Goal: Complete application form

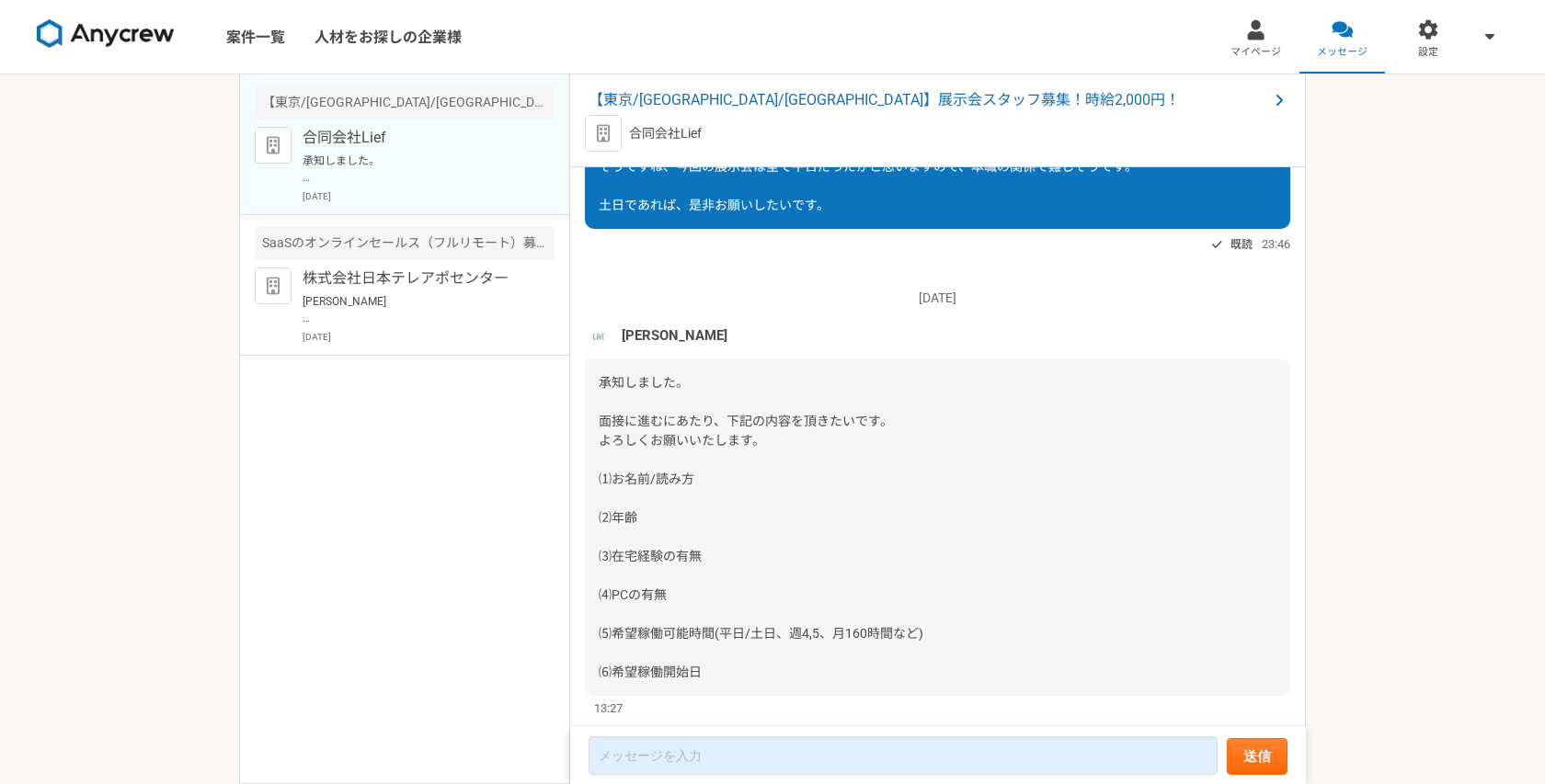
scroll to position [673, 0]
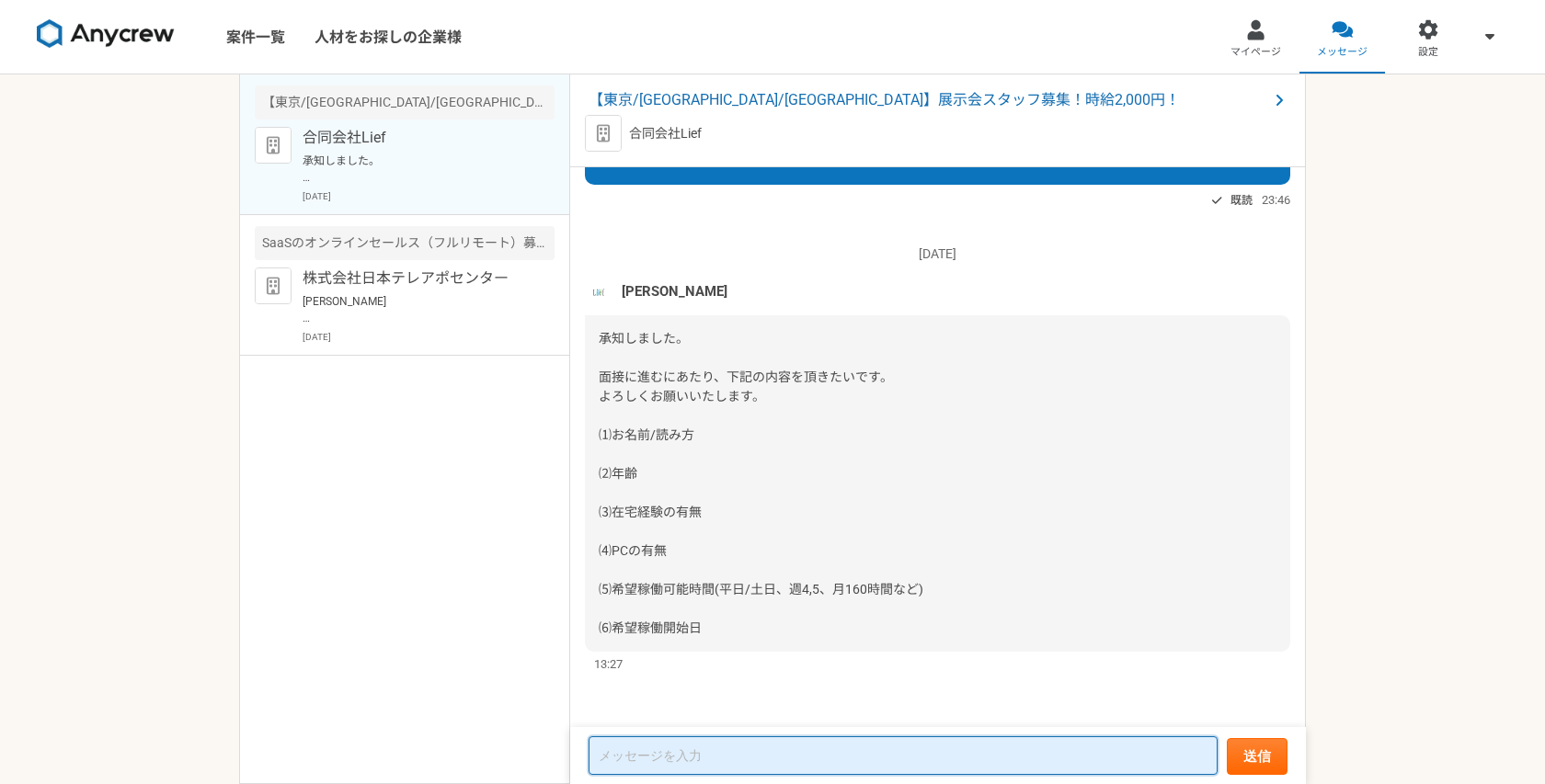
click at [651, 752] on textarea at bounding box center [903, 755] width 629 height 38
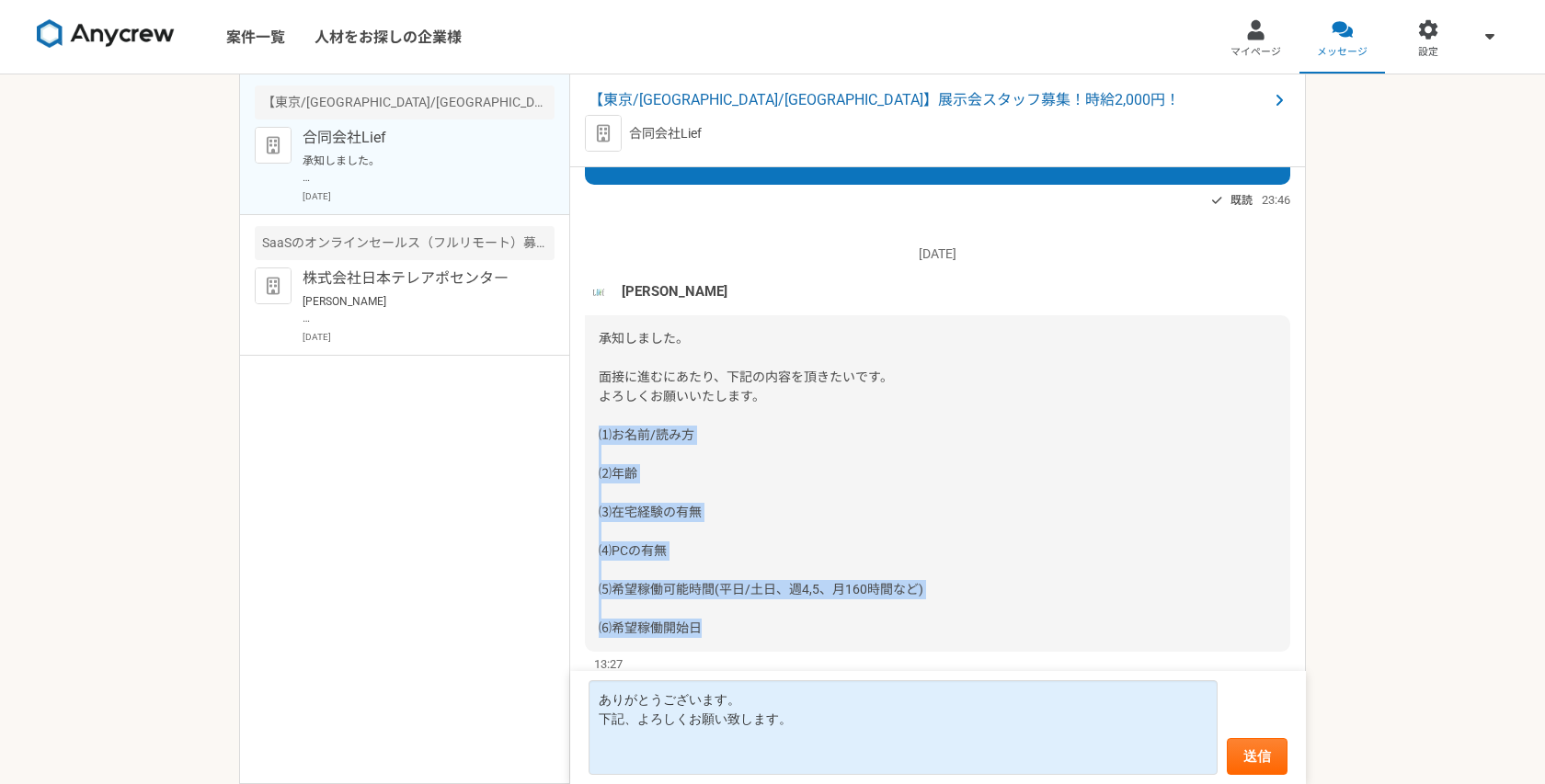
drag, startPoint x: 598, startPoint y: 435, endPoint x: 747, endPoint y: 625, distance: 241.5
click at [747, 625] on div "承知しました。 面接に進むにあたり、下記の内容を頂きたいです。 よろしくお願いいたします。 ⑴お名前/読み方 ⑵年齢 ⑶在宅経験の有無 ⑷PCの有無 ⑸希望稼…" at bounding box center [937, 484] width 705 height 337
copy span "⑴お名前/読み方 ⑵年齢 ⑶在宅経験の有無 ⑷PCの有無 ⑸希望稼働可能時間(平日/土日、週4,5、月160時間など) ⑹希望稼働開始日"
click at [674, 768] on textarea "ありがとうございます。 下記、よろしくお願い致します。" at bounding box center [903, 727] width 629 height 95
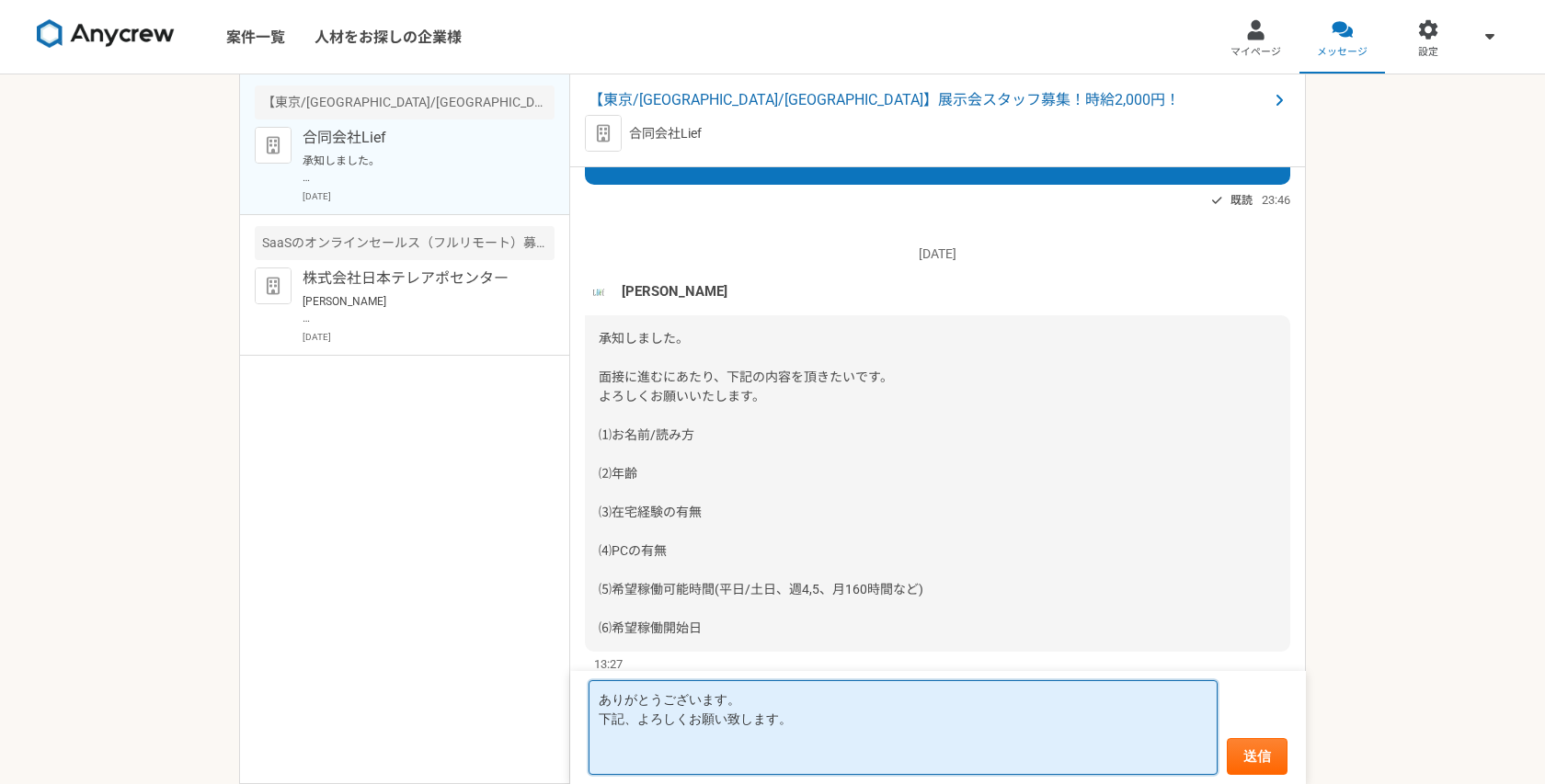
paste textarea "⑴お名前/読み方 ⑵年齢 ⑶在宅経験の有無 ⑷PCの有無 ⑸希望稼働可能時間(平日/土日、週4,5、月160時間など) ⑹希望稼働開始日"
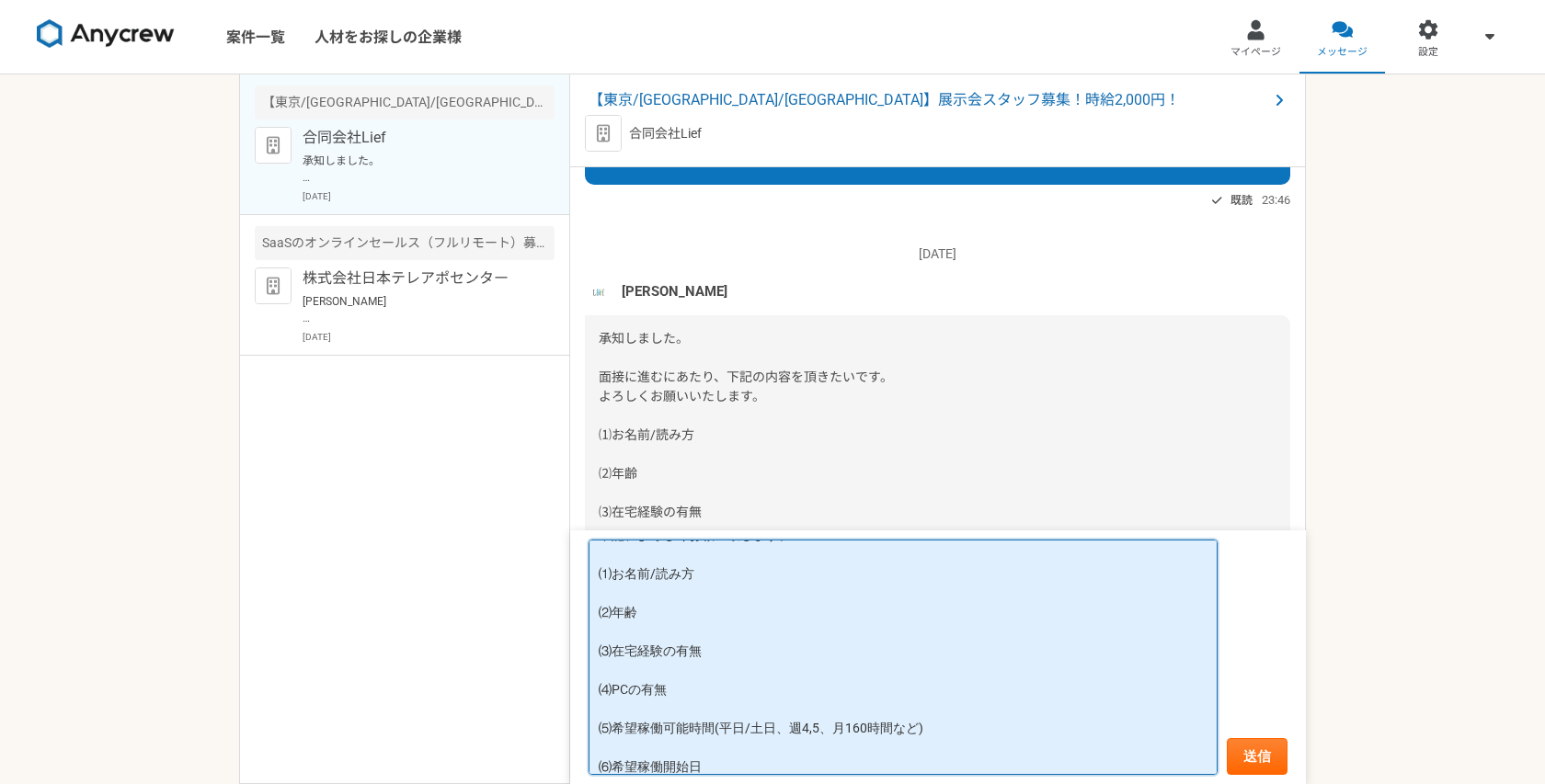
click at [648, 577] on textarea "ありがとうございます。 下記、よろしくお願い致します。 ⑴お名前/読み方 ⑵年齢 ⑶在宅経験の有無 ⑷PCの有無 ⑸希望稼働可能時間(平日/土日、週4,5、月…" at bounding box center [903, 657] width 629 height 235
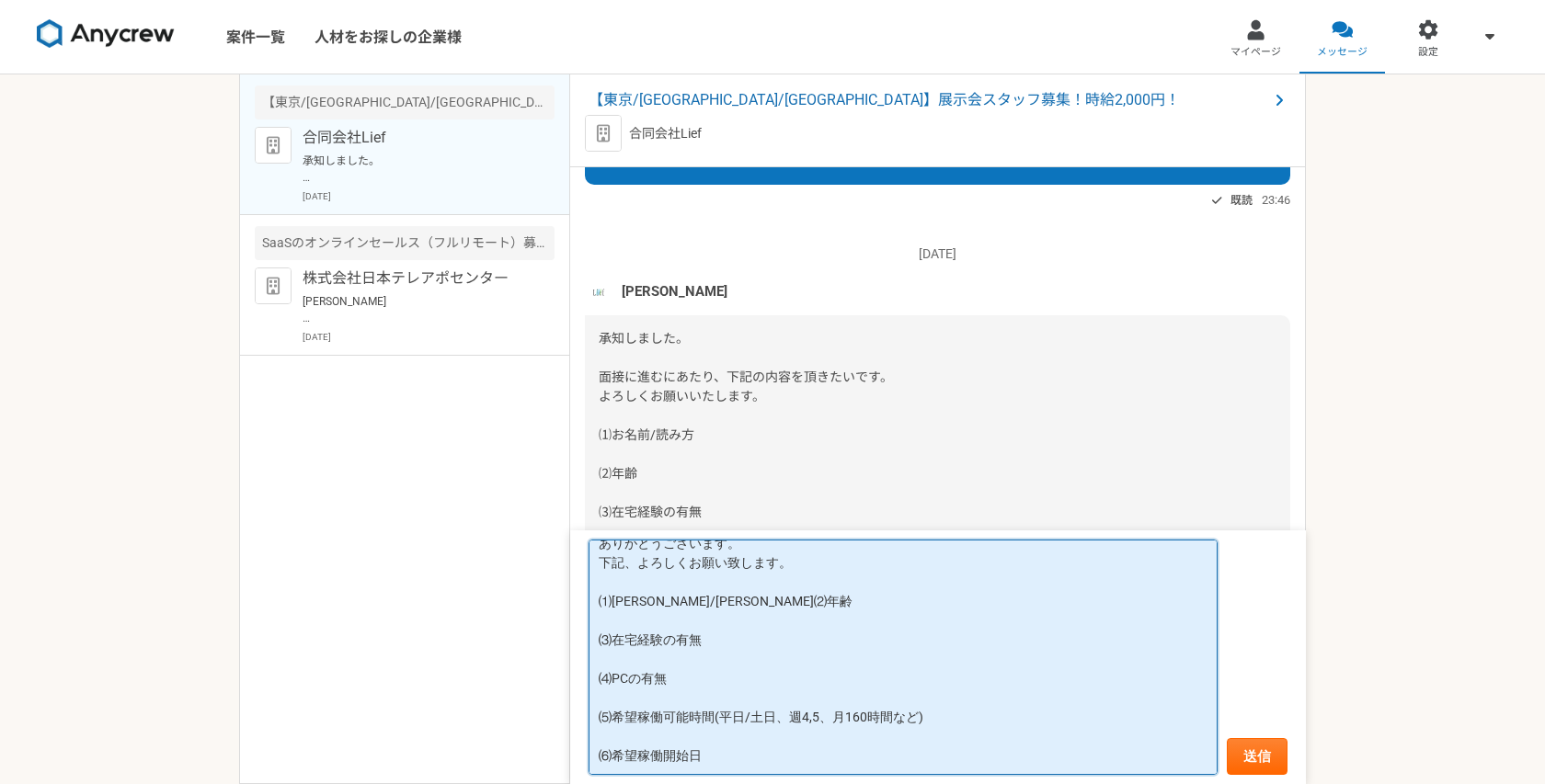
click at [645, 613] on textarea "ありがとうございます。 下記、よろしくお願い致します。 ⑴[PERSON_NAME]/[PERSON_NAME]⑵年齢 ⑶在宅経験の有無 ⑷PCの有無 ⑸希望…" at bounding box center [903, 657] width 629 height 235
click at [705, 647] on textarea "ありがとうございます。 下記、よろしくお願い致します。 ⑴[PERSON_NAME]/[PERSON_NAME]⑵年齢：37 ⑶在宅経験の有無 ⑷PCの有無 …" at bounding box center [903, 657] width 629 height 235
click at [681, 687] on textarea "ありがとうございます。 下記、よろしくお願い致します。 ⑴[PERSON_NAME]/[PERSON_NAME]⑵年齢：37 ⑶在宅経験の有無：有 ⑷PCの有…" at bounding box center [903, 657] width 629 height 235
click at [954, 718] on textarea "ありがとうございます。 下記、よろしくお願い致します。 ⑴[PERSON_NAME]/[PERSON_NAME]⑵年齢：37 ⑶在宅経験の有無：有 ⑷PCの有…" at bounding box center [903, 657] width 629 height 235
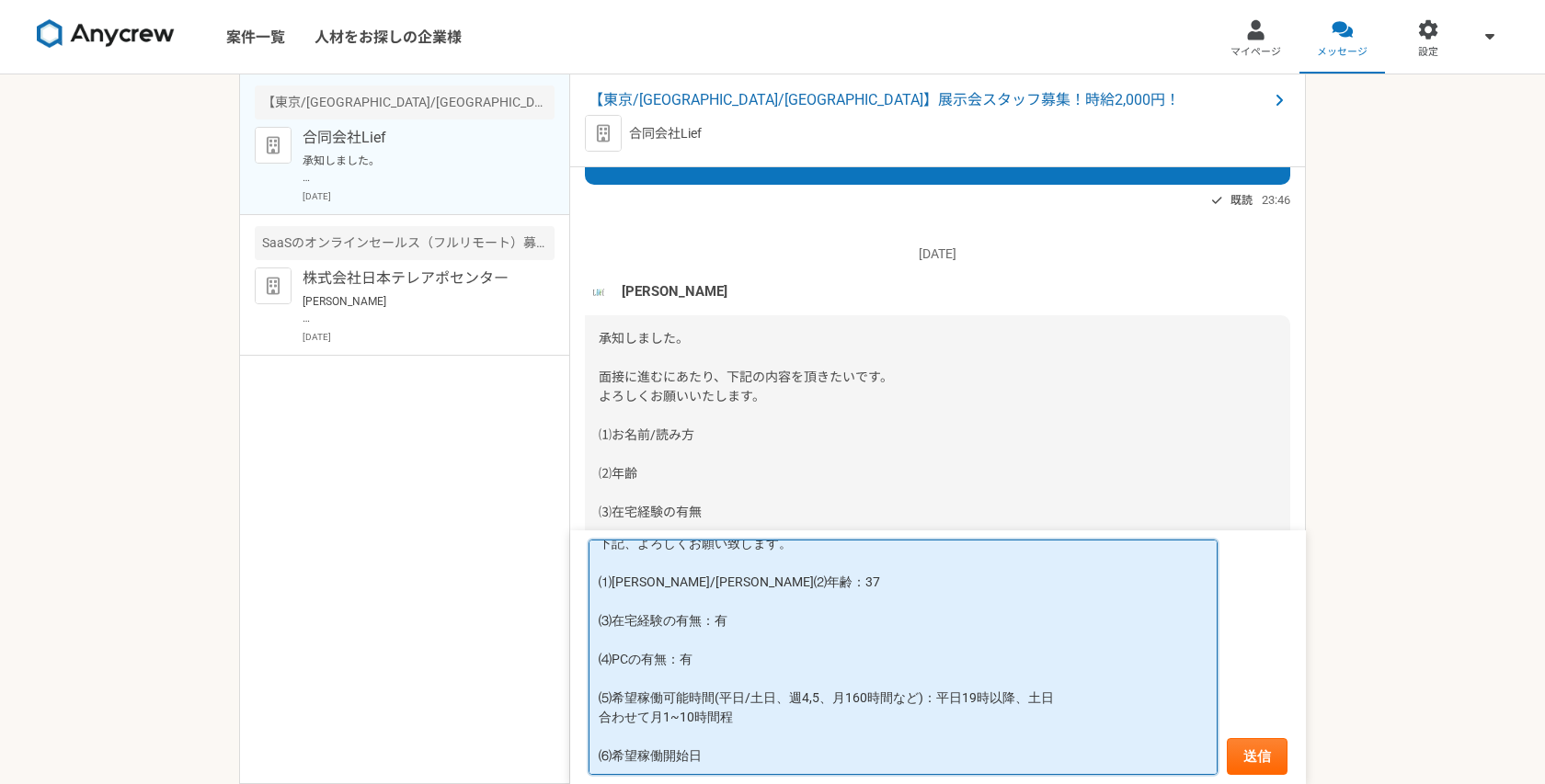
scroll to position [73, 0]
click at [851, 767] on textarea "ありがとうございます。 下記、よろしくお願い致します。 ⑴[PERSON_NAME]/[PERSON_NAME]⑵年齢：37 ⑶在宅経験の有無：有 ⑷PCの有…" at bounding box center [903, 657] width 629 height 235
type textarea "ありがとうございます。 下記、よろしくお願い致します。 ⑴[PERSON_NAME]/[PERSON_NAME]⑵年齢：37 ⑶在宅経験の有無：有 ⑷PCの有…"
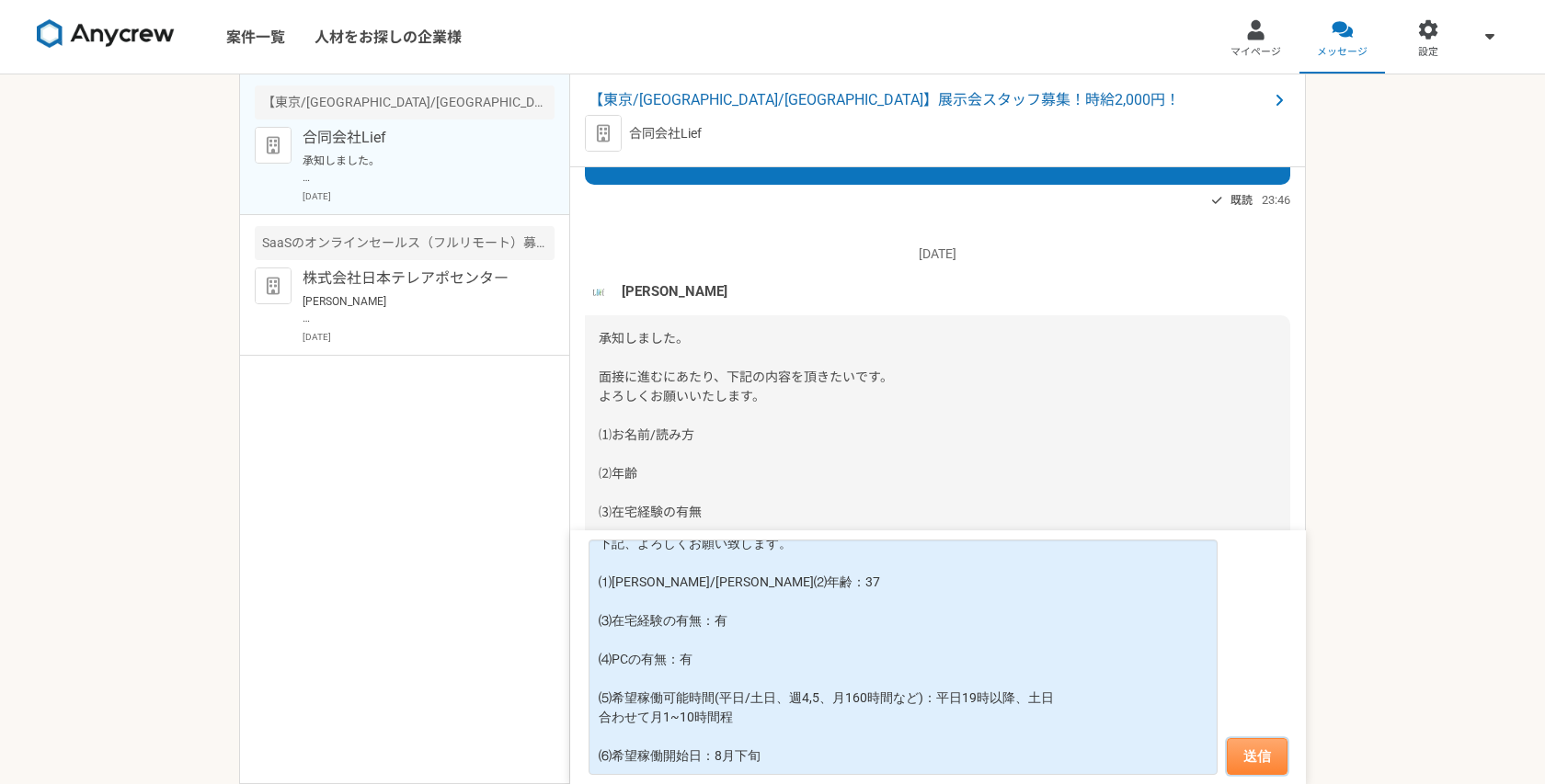
click at [1245, 751] on button "送信" at bounding box center [1257, 757] width 61 height 37
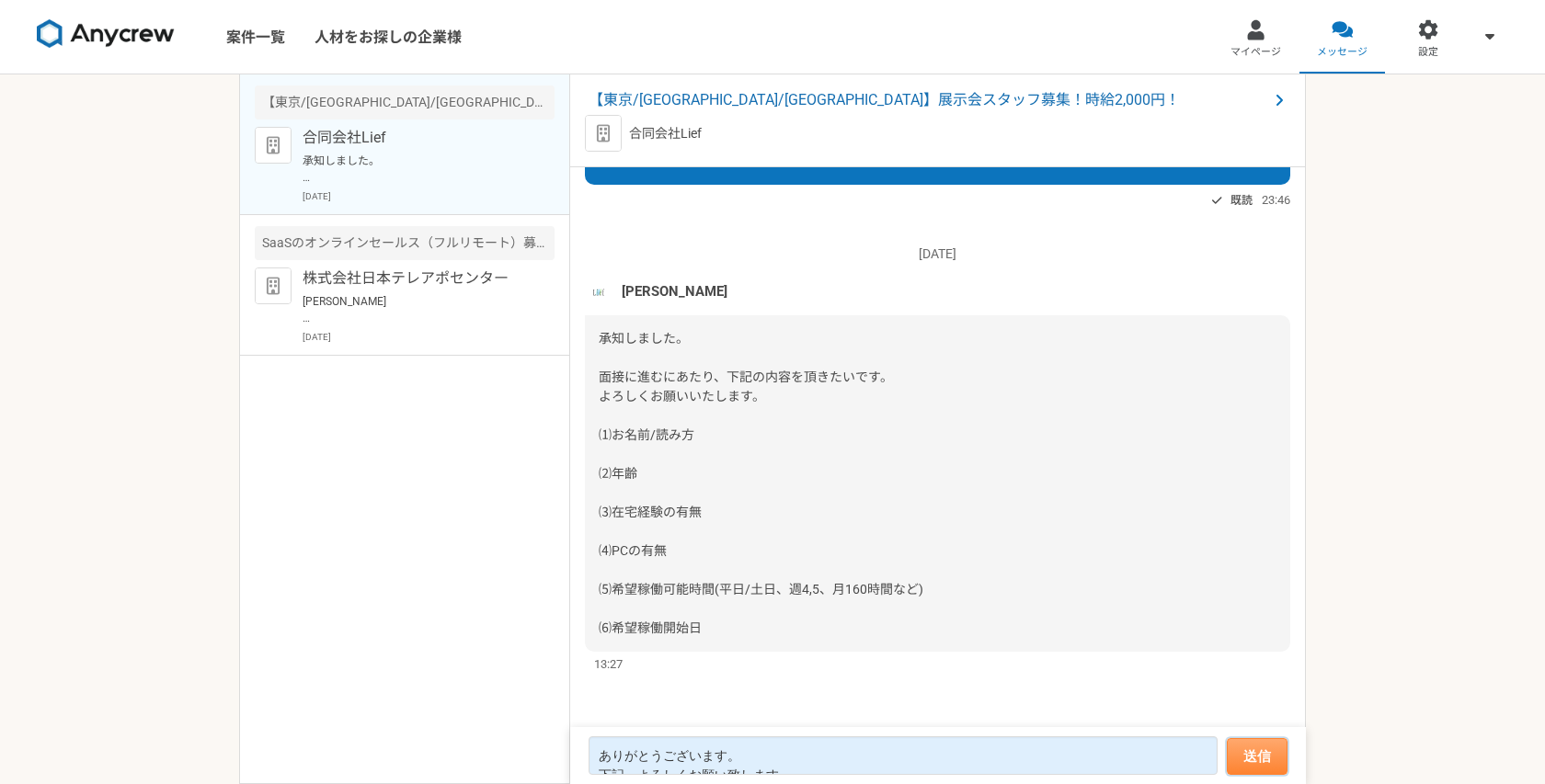
scroll to position [1027, 0]
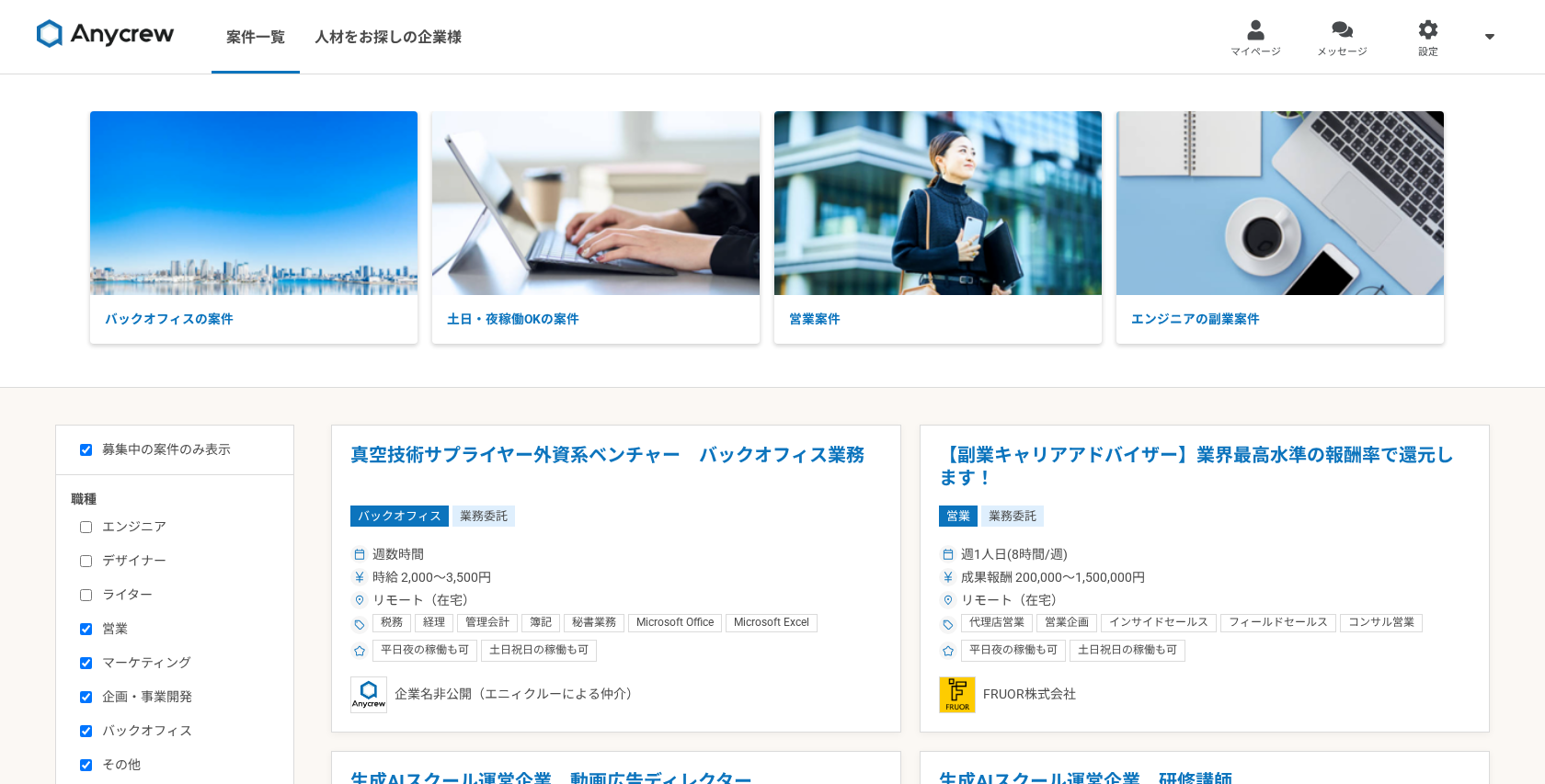
select select "1"
